Goal: Information Seeking & Learning: Learn about a topic

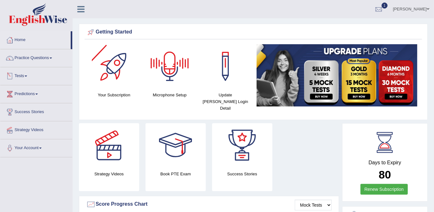
click at [24, 76] on link "Tests" at bounding box center [36, 75] width 72 height 16
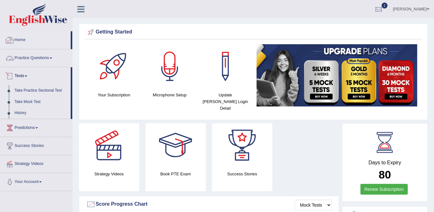
click at [30, 57] on link "Practice Questions" at bounding box center [36, 57] width 72 height 16
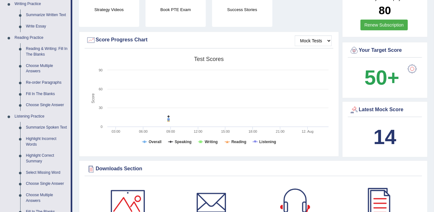
scroll to position [153, 0]
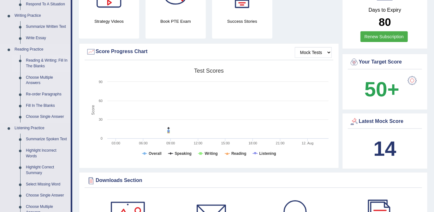
click at [51, 58] on link "Reading & Writing: Fill In The Blanks" at bounding box center [47, 63] width 48 height 17
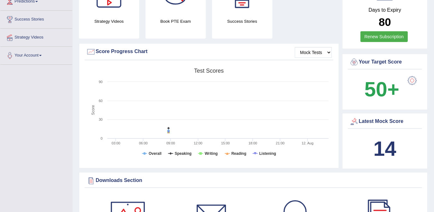
scroll to position [170, 0]
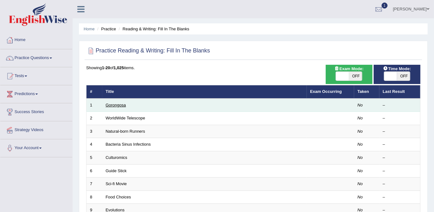
click at [112, 103] on link "Gorongosa" at bounding box center [116, 105] width 20 height 5
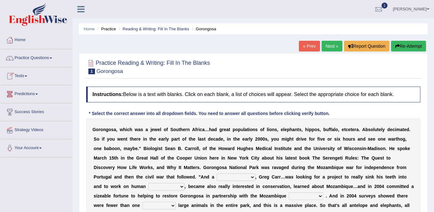
click at [30, 94] on link "Predictions" at bounding box center [36, 93] width 72 height 16
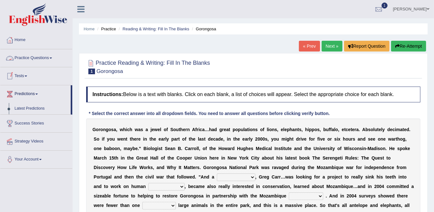
click at [32, 62] on link "Practice Questions" at bounding box center [36, 57] width 72 height 16
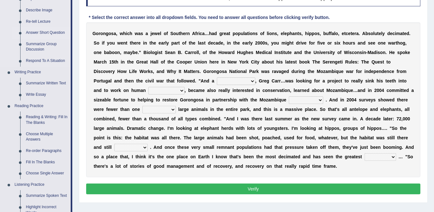
scroll to position [96, 0]
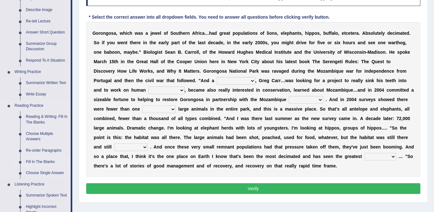
click at [49, 163] on link "Fill In The Blanks" at bounding box center [47, 161] width 48 height 11
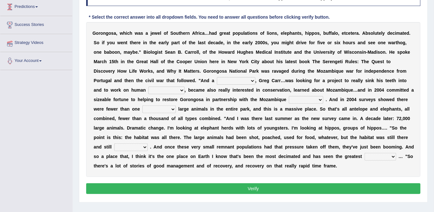
scroll to position [110, 0]
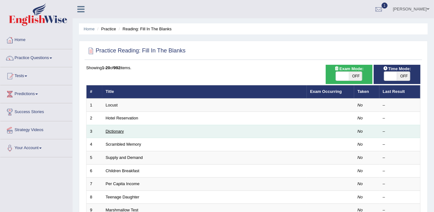
click at [121, 129] on link "Dictionary" at bounding box center [115, 131] width 18 height 5
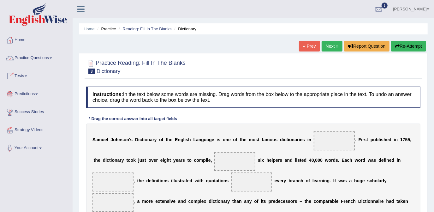
click at [40, 58] on link "Practice Questions" at bounding box center [36, 57] width 72 height 16
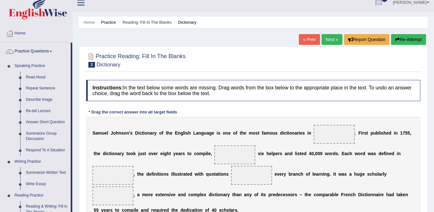
scroll to position [6, 0]
